Goal: Task Accomplishment & Management: Use online tool/utility

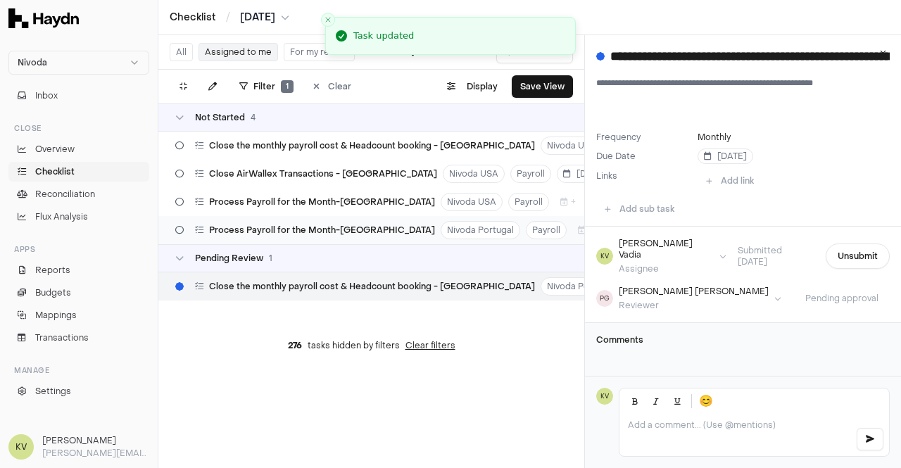
click at [272, 234] on span "Process Payroll for the Month-[GEOGRAPHIC_DATA]" at bounding box center [322, 229] width 226 height 11
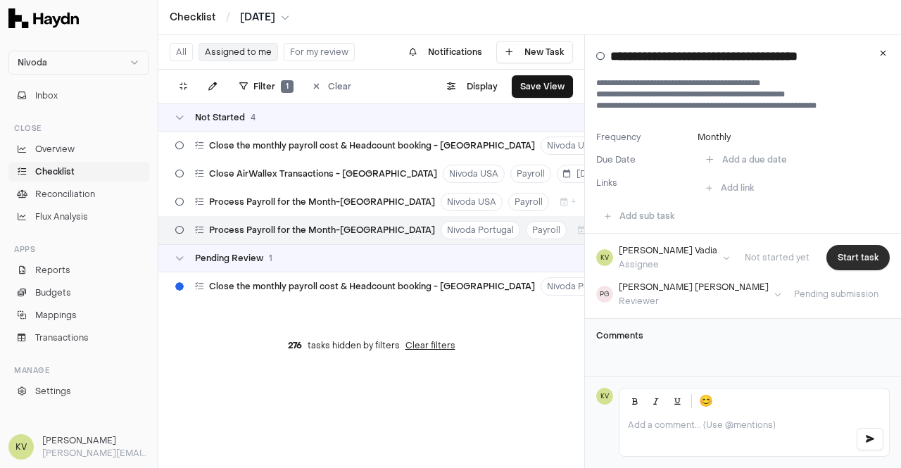
click at [845, 253] on button "Start task" at bounding box center [857, 257] width 63 height 25
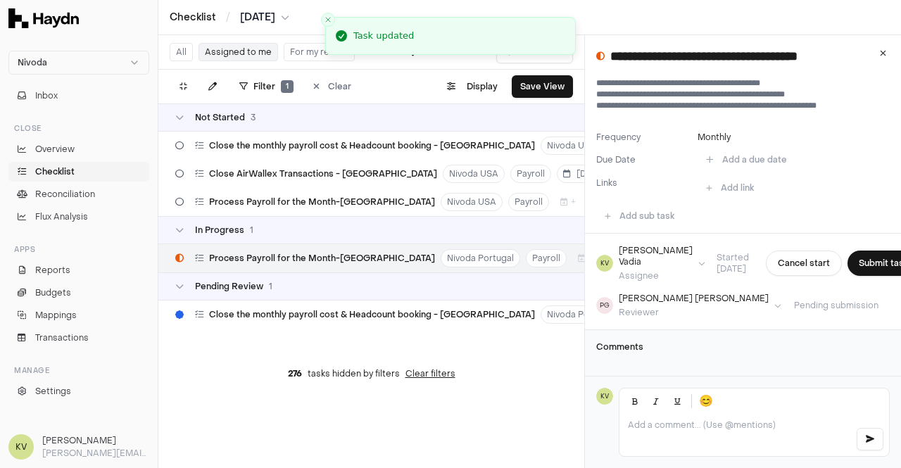
click at [847, 272] on button "Submit task" at bounding box center [883, 262] width 72 height 25
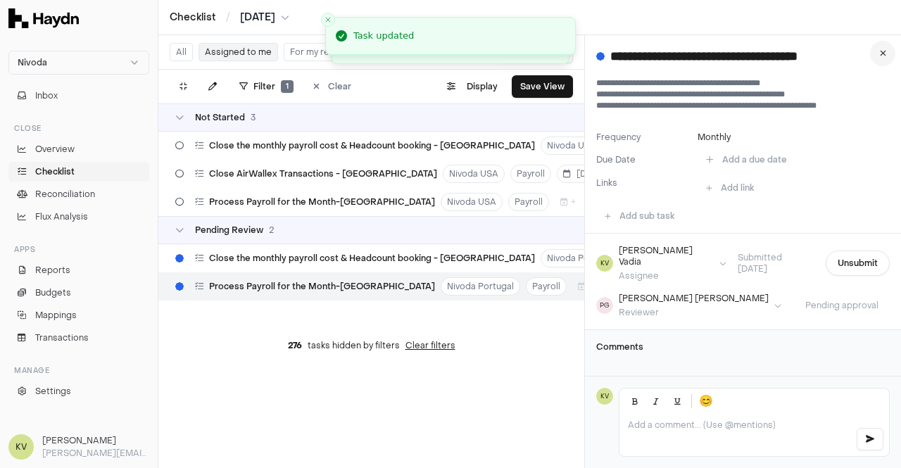
click at [884, 54] on icon at bounding box center [882, 53] width 6 height 8
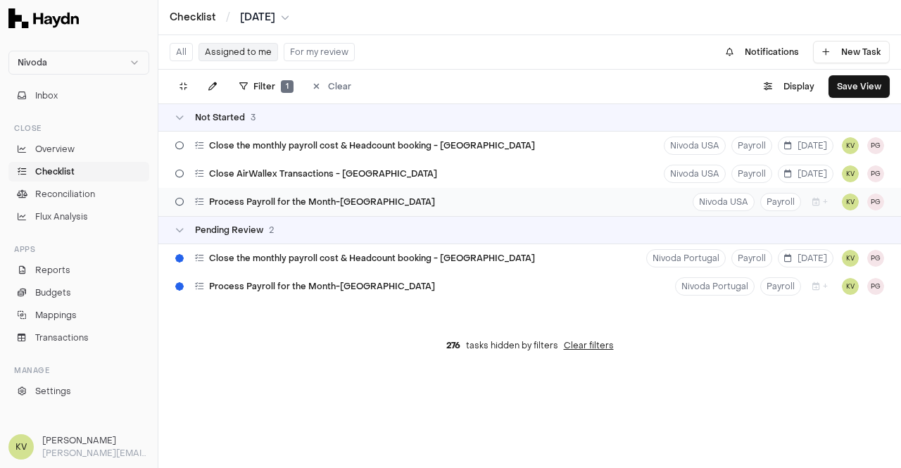
click at [262, 206] on span "Process Payroll for the Month-[GEOGRAPHIC_DATA]" at bounding box center [322, 201] width 226 height 11
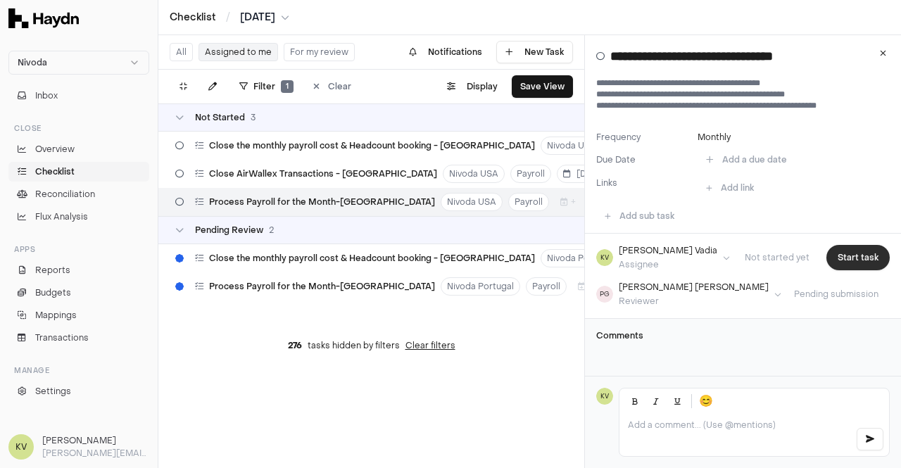
click at [865, 263] on button "Start task" at bounding box center [857, 257] width 63 height 25
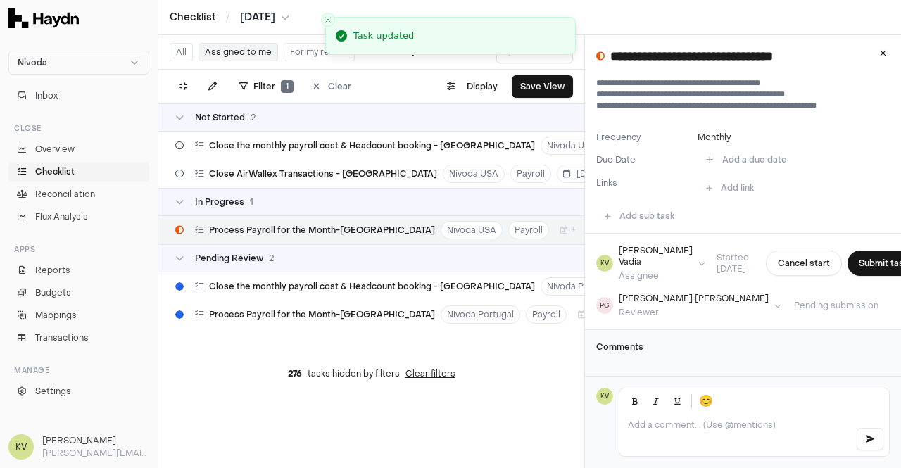
click at [864, 263] on button "Submit task" at bounding box center [883, 262] width 72 height 25
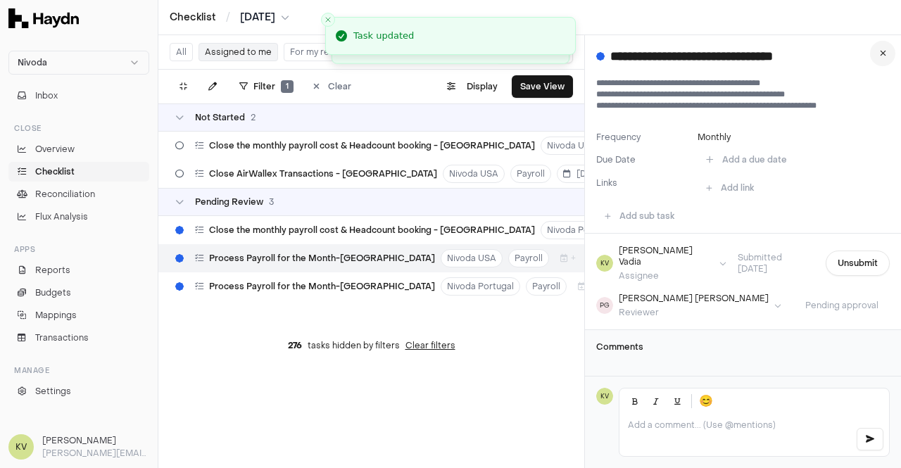
click at [884, 53] on icon at bounding box center [882, 53] width 6 height 8
